Goal: Task Accomplishment & Management: Use online tool/utility

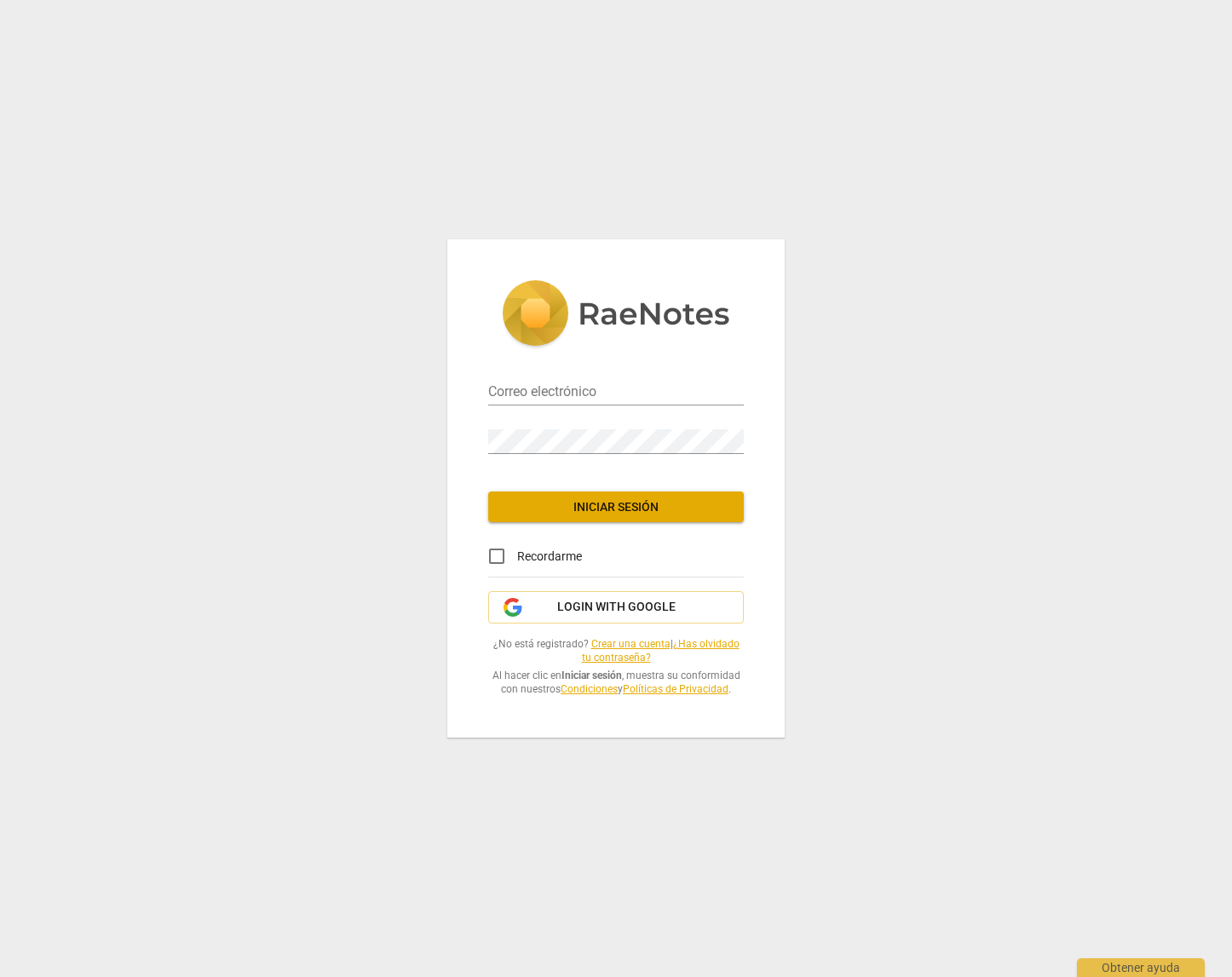
type input "[EMAIL_ADDRESS][DOMAIN_NAME]"
click at [660, 507] on span "Iniciar sesión" at bounding box center [616, 508] width 228 height 17
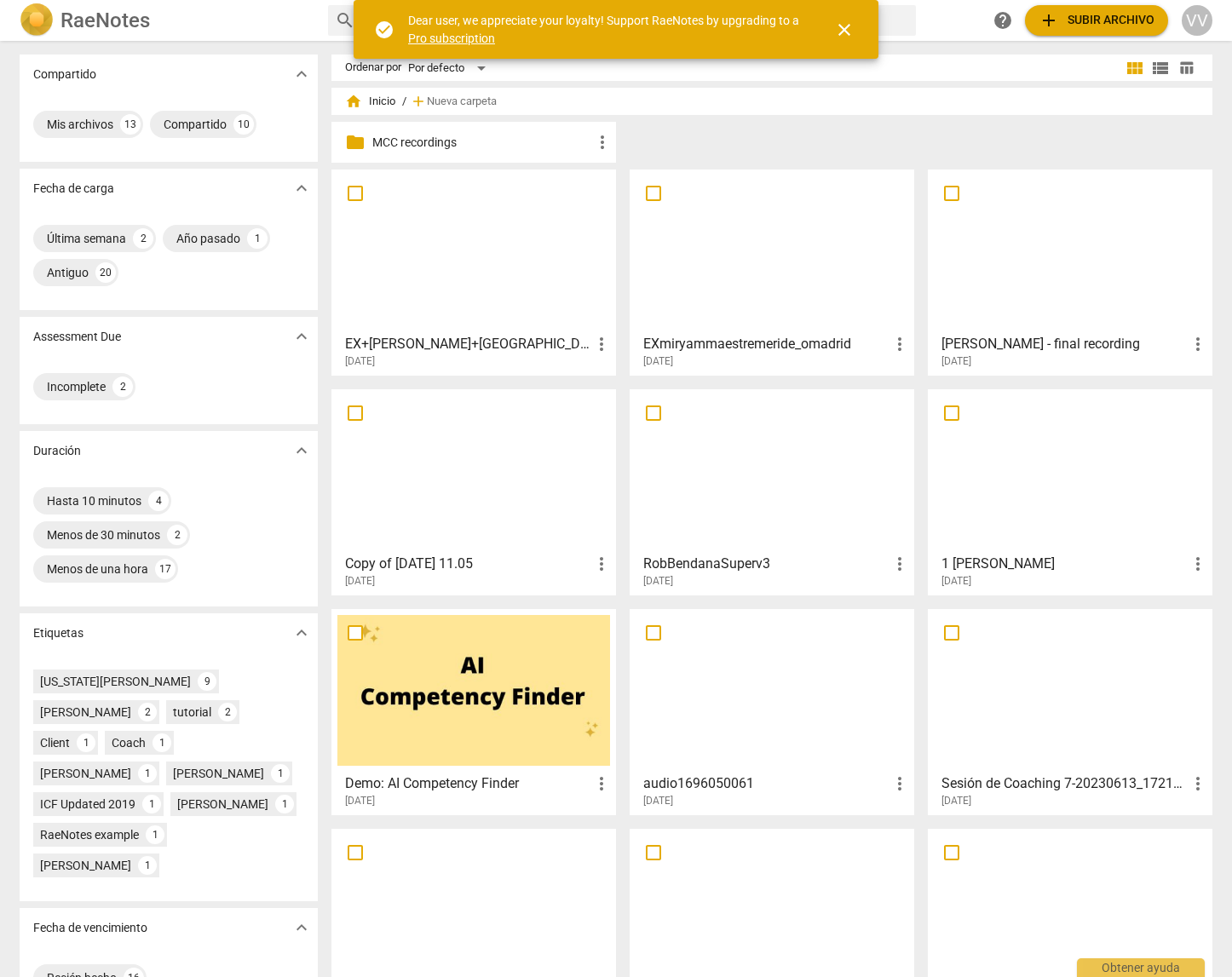
click at [721, 304] on div at bounding box center [772, 251] width 273 height 151
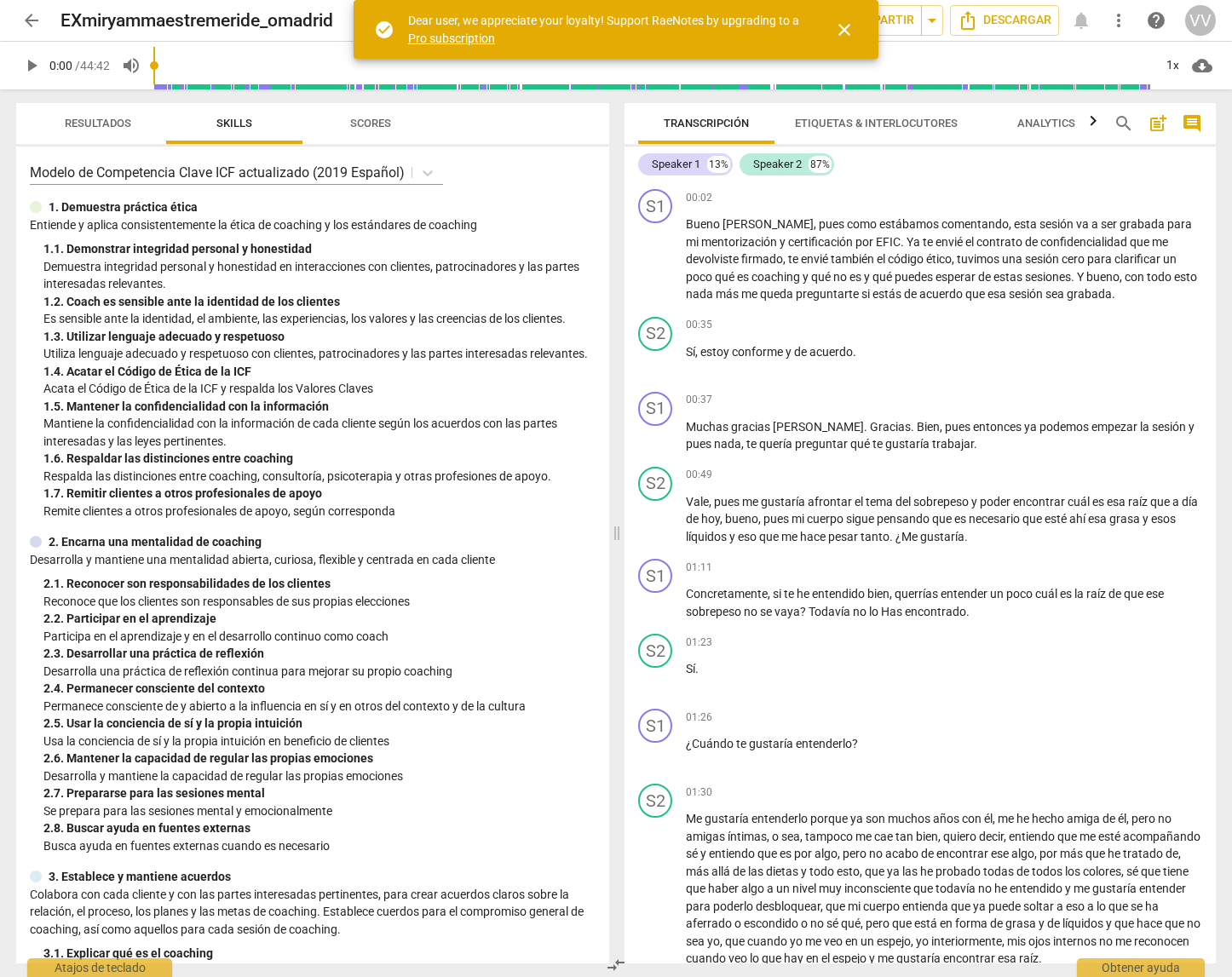
click at [158, 66] on input "range" at bounding box center [652, 65] width 999 height 55
click at [848, 26] on span "close" at bounding box center [844, 30] width 20 height 20
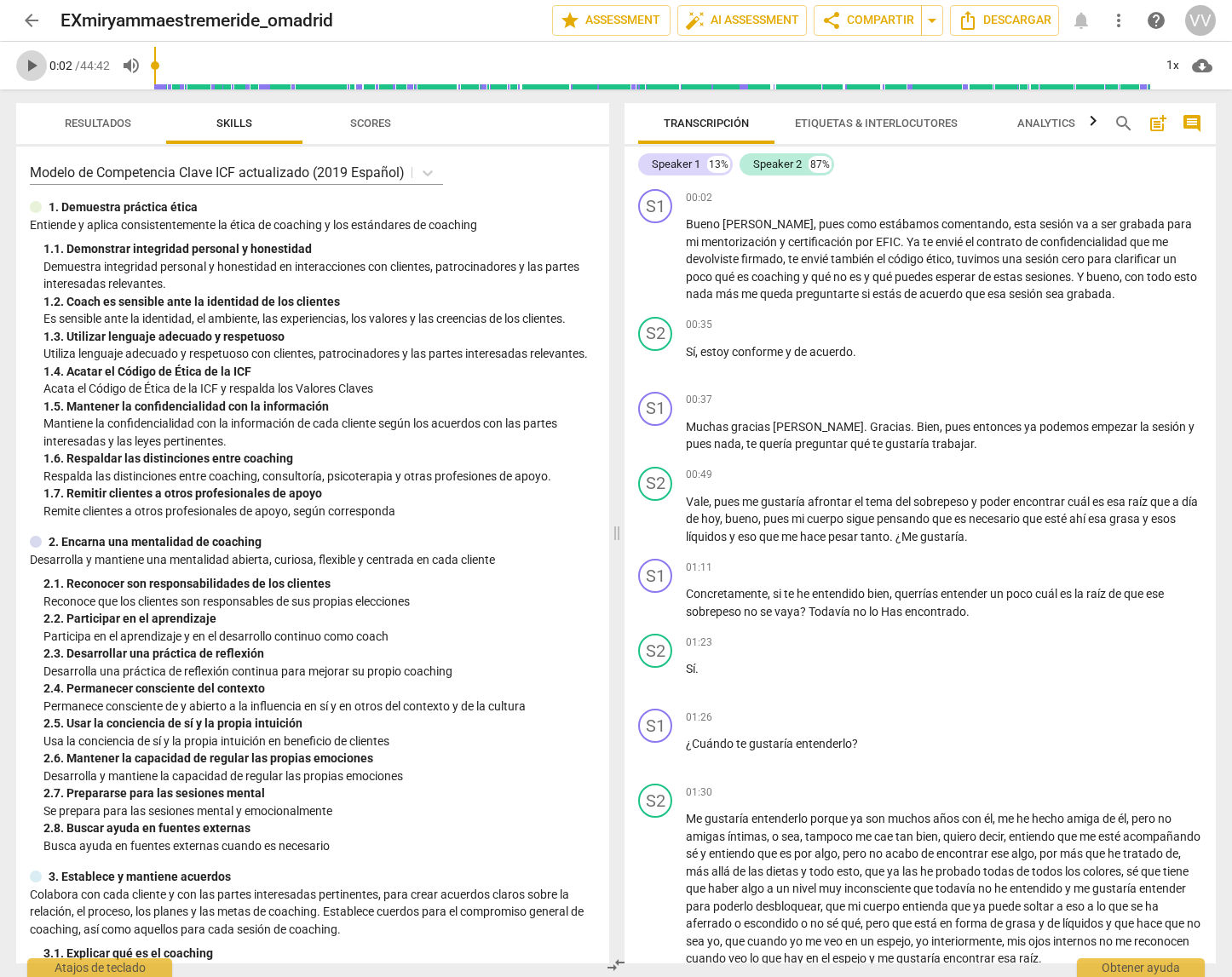
click at [32, 67] on span "play_arrow" at bounding box center [32, 66] width 20 height 20
click at [30, 62] on span "pause" at bounding box center [32, 66] width 20 height 20
type input "16"
